Goal: Find specific page/section: Find specific page/section

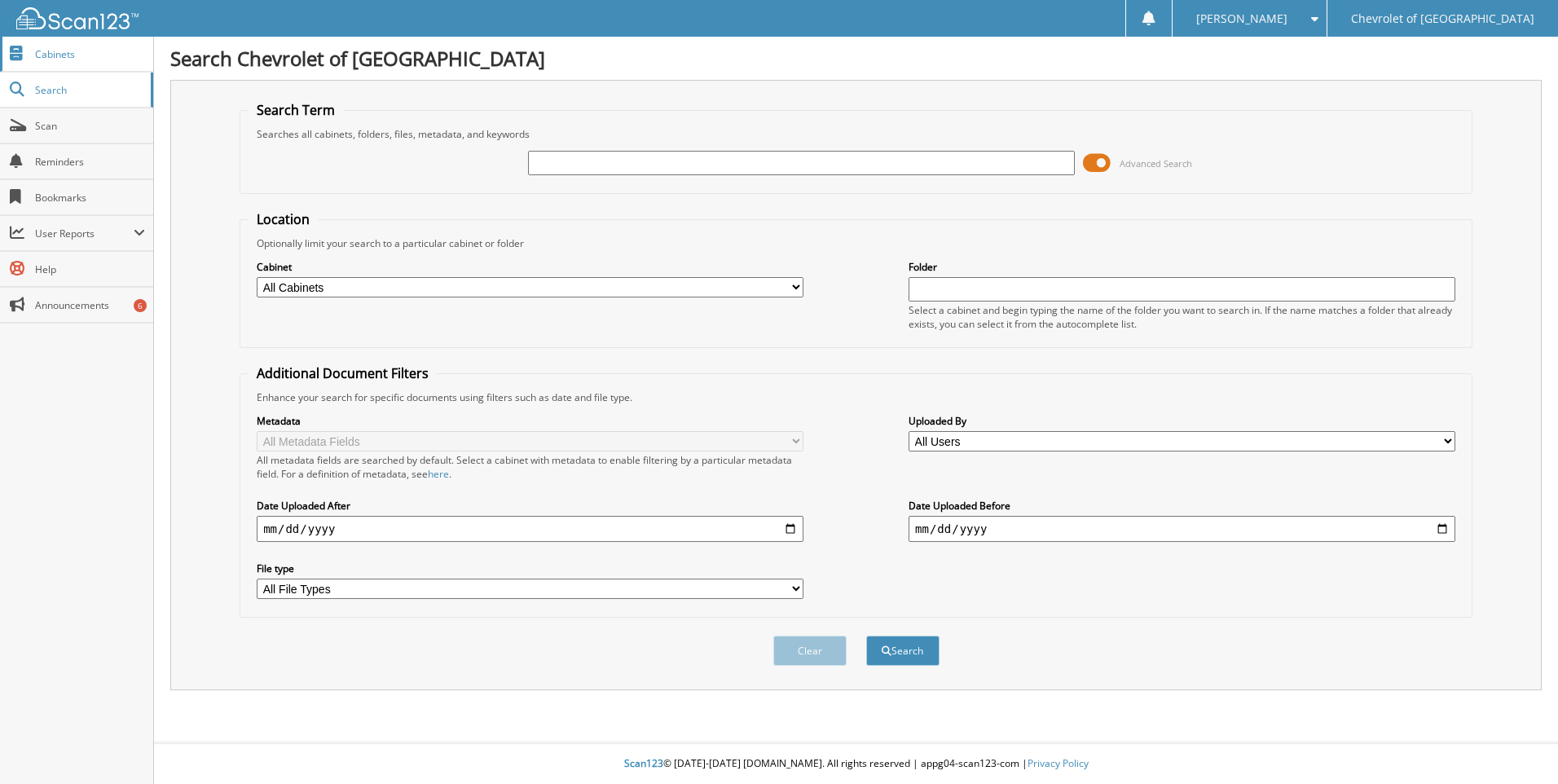
click at [57, 58] on span "Cabinets" at bounding box center [89, 54] width 110 height 14
click at [643, 283] on select "All Cabinets CAR DEALS PARTS INVOICES SERVICE CONTRACTS SERVICE RO Needs Filing" at bounding box center [530, 287] width 547 height 21
select select "10880"
click at [257, 277] on select "All Cabinets CAR DEALS PARTS INVOICES SERVICE CONTRACTS SERVICE RO Needs Filing" at bounding box center [530, 287] width 547 height 21
paste input "V18047"
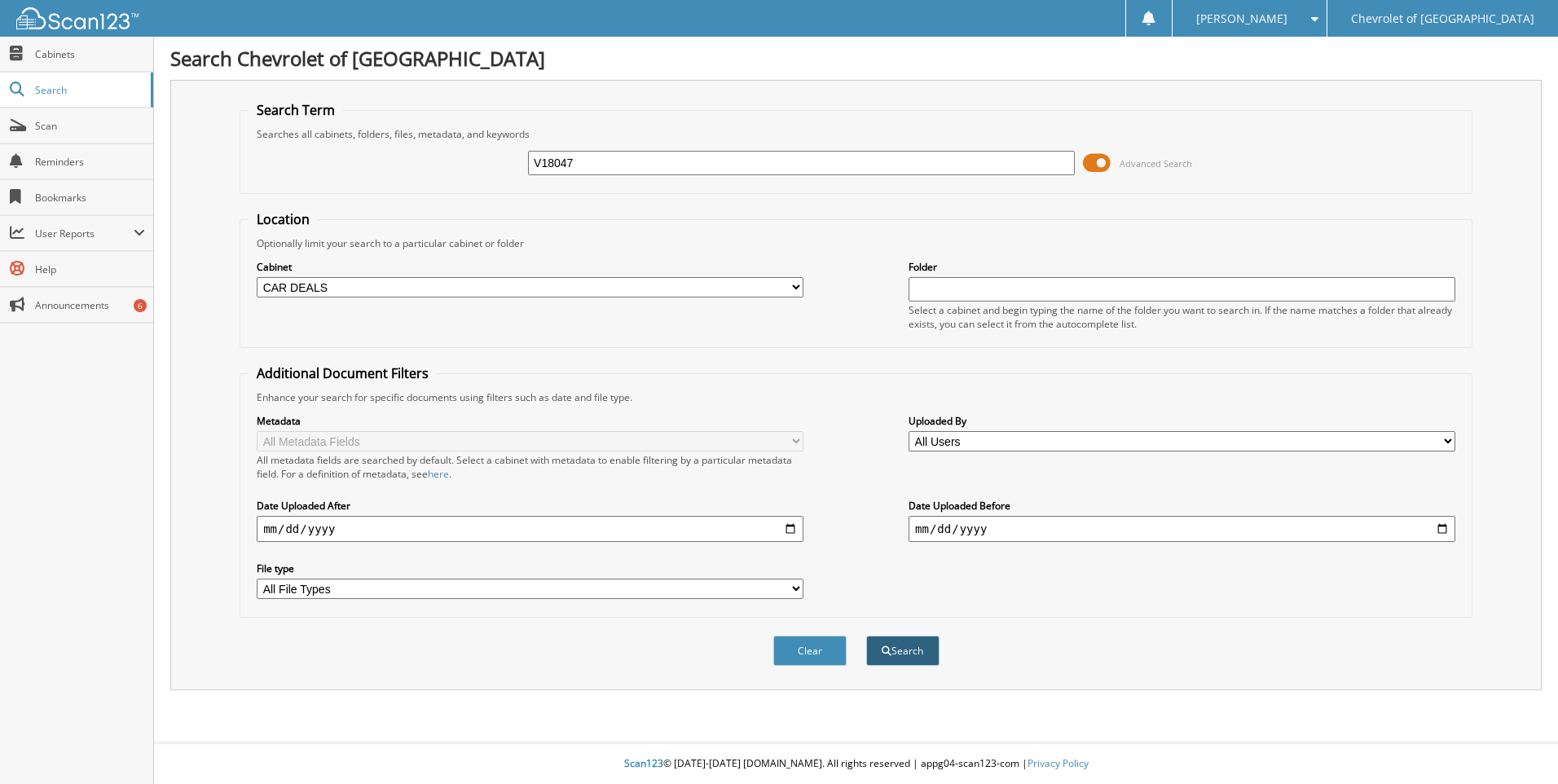
type input "V18047"
click at [917, 653] on button "Search" at bounding box center [903, 651] width 74 height 30
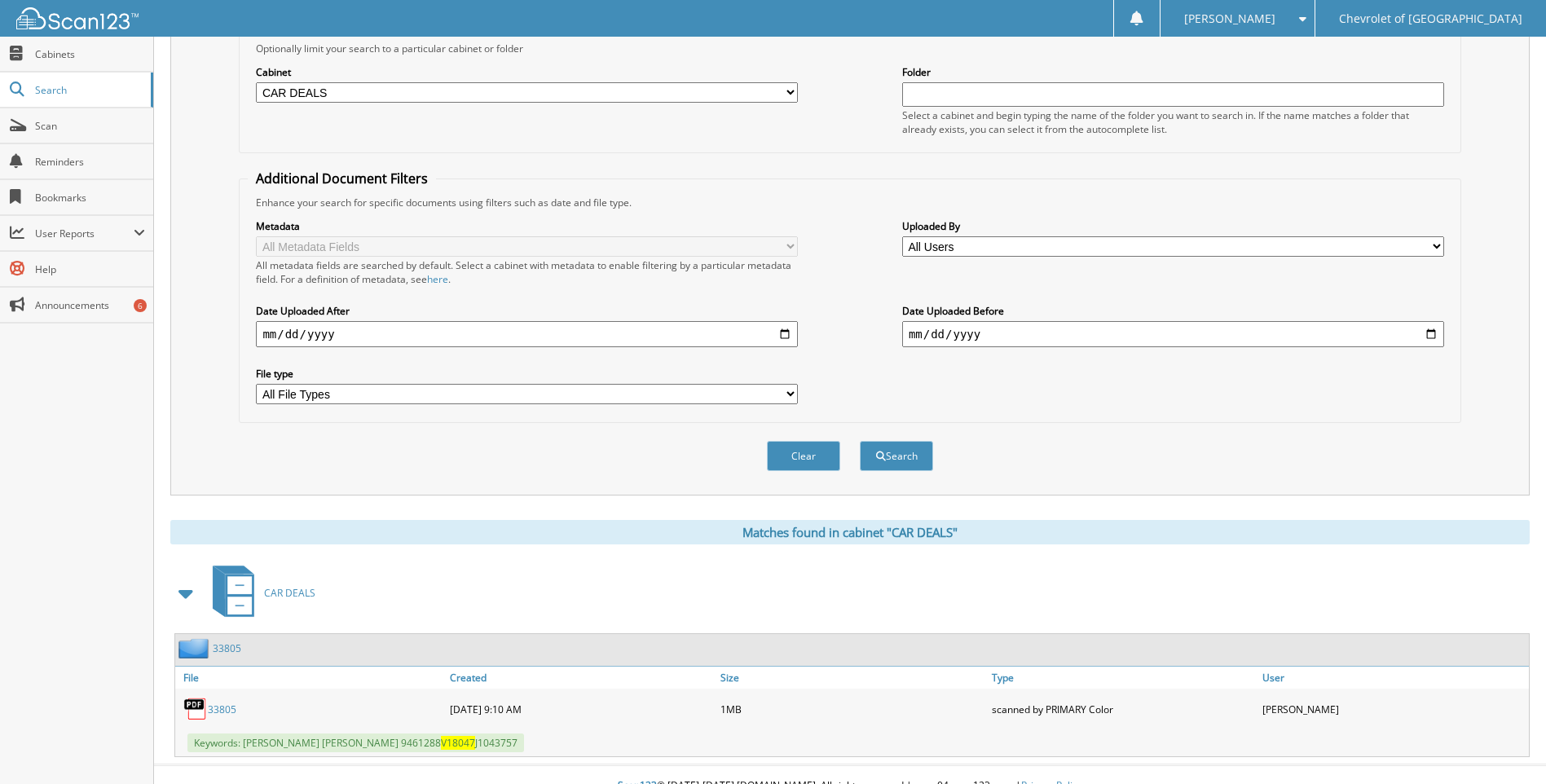
scroll to position [218, 0]
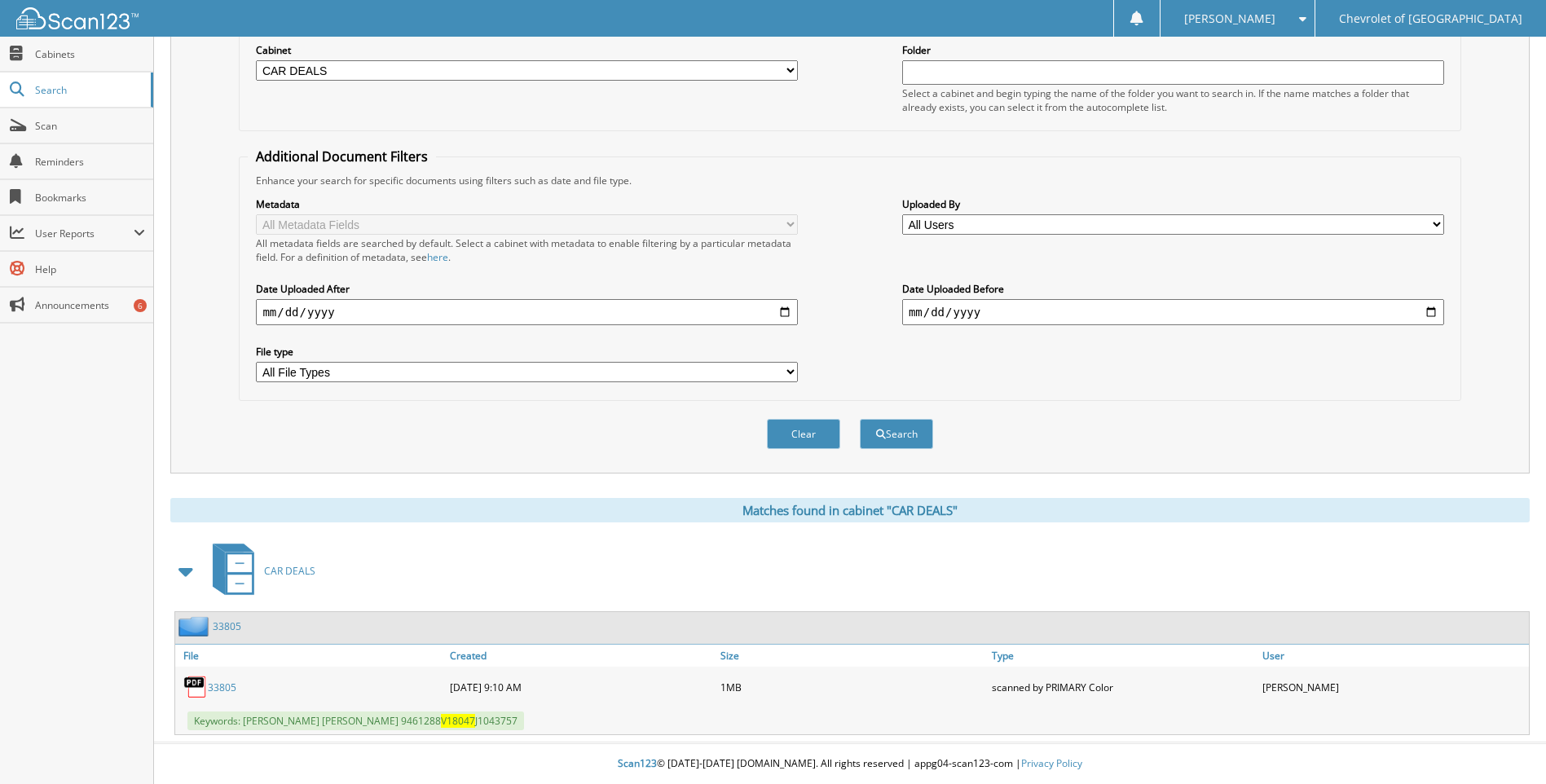
click at [225, 682] on link "33805" at bounding box center [222, 687] width 28 height 14
